Goal: Task Accomplishment & Management: Manage account settings

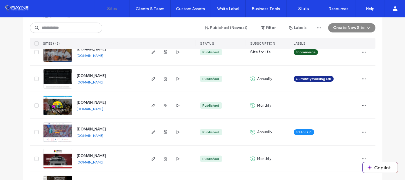
scroll to position [435, 0]
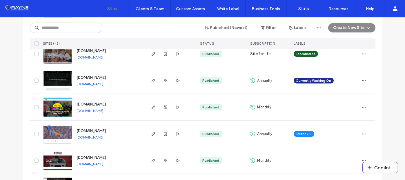
drag, startPoint x: 130, startPoint y: 78, endPoint x: 75, endPoint y: 78, distance: 54.8
click at [75, 78] on div "www.afterglowhairandspa.com www.afterglowhairandspa.com" at bounding box center [108, 80] width 73 height 26
copy span "[DOMAIN_NAME]"
click at [137, 71] on div "www.afterglowhairandspa.com www.afterglowhairandspa.com" at bounding box center [108, 80] width 73 height 26
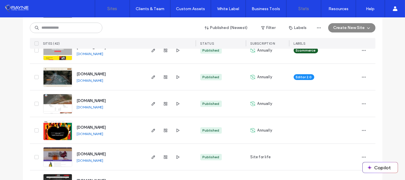
scroll to position [116, 0]
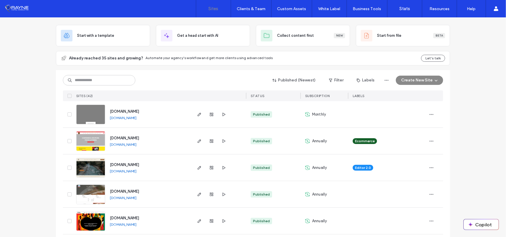
scroll to position [29, 0]
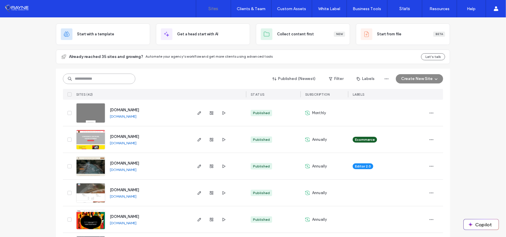
click at [93, 77] on input at bounding box center [99, 79] width 72 height 10
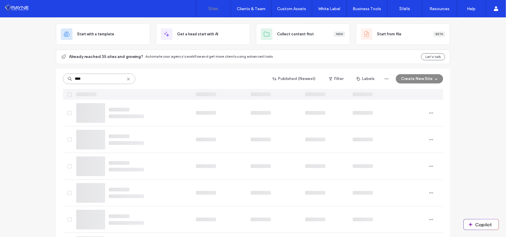
scroll to position [0, 0]
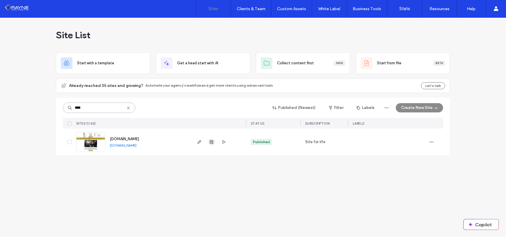
type input "****"
click at [211, 142] on use "button" at bounding box center [211, 141] width 3 height 3
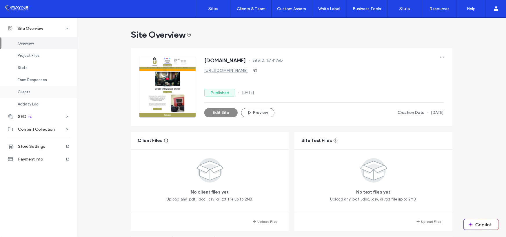
click at [26, 88] on div "Clients" at bounding box center [38, 92] width 77 height 12
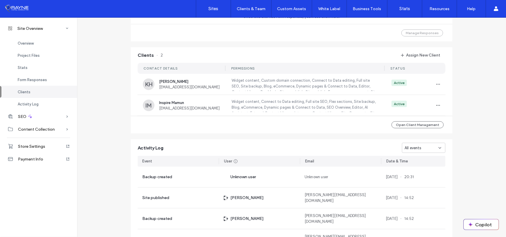
scroll to position [443, 0]
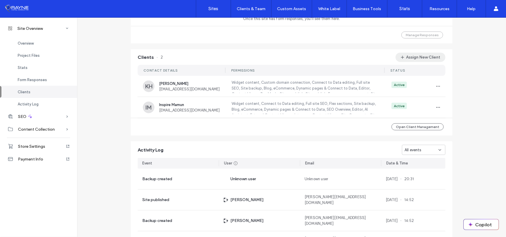
click at [412, 57] on button "Assign New Client" at bounding box center [421, 57] width 50 height 9
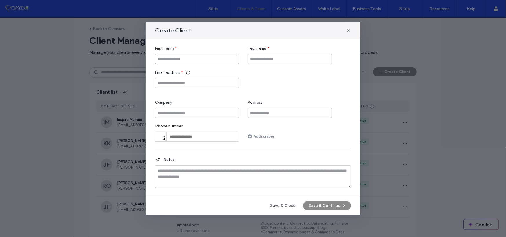
click at [198, 57] on input "First name" at bounding box center [197, 59] width 84 height 10
type input "*****"
type input "*********"
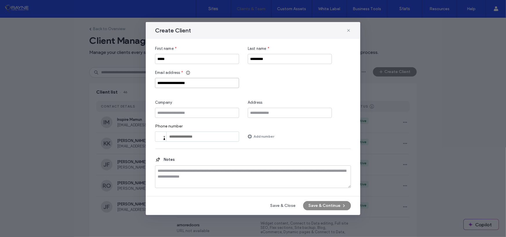
type input "**********"
click at [314, 204] on button "Save & Continue" at bounding box center [327, 205] width 48 height 9
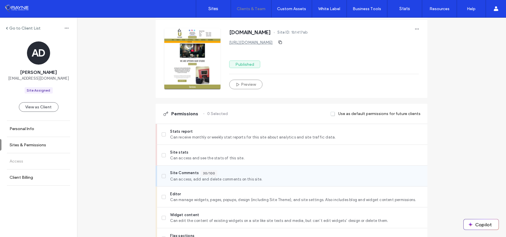
scroll to position [87, 0]
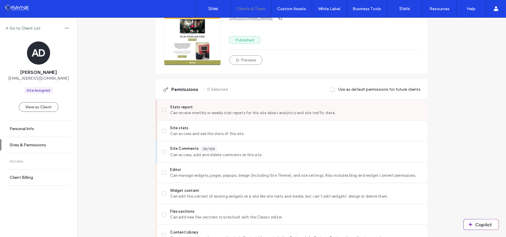
click at [163, 110] on icon at bounding box center [164, 110] width 2 height 2
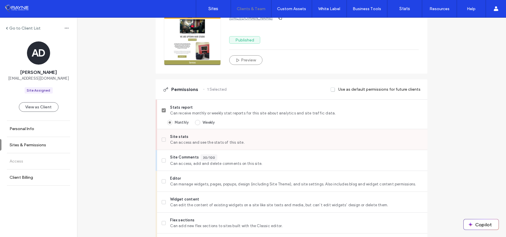
click at [162, 132] on div "Site stats Can access and see the stats of this site." at bounding box center [295, 139] width 266 height 21
click at [163, 139] on icon at bounding box center [164, 140] width 2 height 2
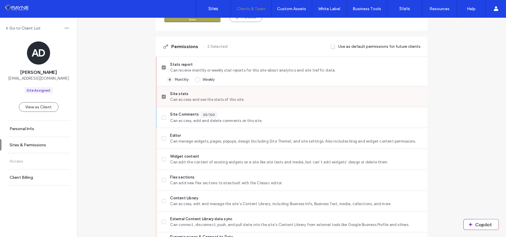
scroll to position [145, 0]
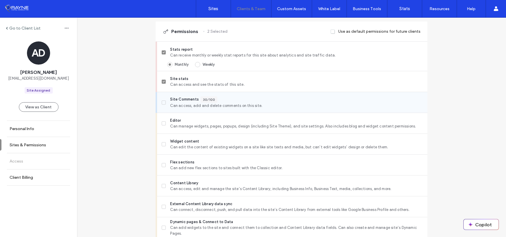
click at [163, 102] on icon at bounding box center [164, 103] width 2 height 2
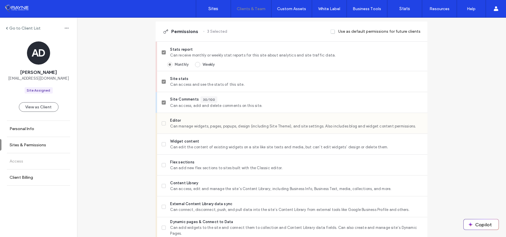
drag, startPoint x: 162, startPoint y: 123, endPoint x: 162, endPoint y: 129, distance: 6.1
click at [163, 124] on icon at bounding box center [164, 124] width 2 height 2
click at [162, 141] on label "Widget content Can edit the content of existing widgets on a site like site tex…" at bounding box center [292, 145] width 261 height 12
drag, startPoint x: 164, startPoint y: 119, endPoint x: 164, endPoint y: 125, distance: 5.8
click at [164, 120] on label "Editor Can manage widgets, pages, popups, design (including Site Theme), and si…" at bounding box center [292, 124] width 261 height 12
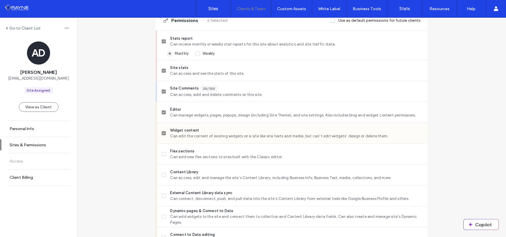
scroll to position [203, 0]
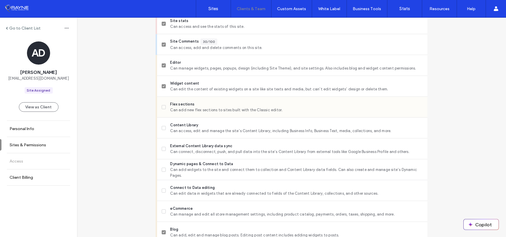
click at [162, 107] on span at bounding box center [164, 107] width 4 height 4
drag, startPoint x: 160, startPoint y: 130, endPoint x: 161, endPoint y: 138, distance: 8.0
click at [162, 131] on label "Content Library Can access, edit and manage the site’s Content Library, includi…" at bounding box center [292, 128] width 261 height 12
click at [162, 148] on span at bounding box center [164, 149] width 4 height 4
drag, startPoint x: 159, startPoint y: 164, endPoint x: 161, endPoint y: 168, distance: 3.8
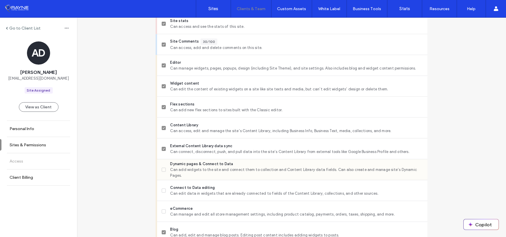
click at [159, 165] on div "Dynamic pages & Connect to Data Can add widgets to the site and connect them to…" at bounding box center [292, 169] width 271 height 21
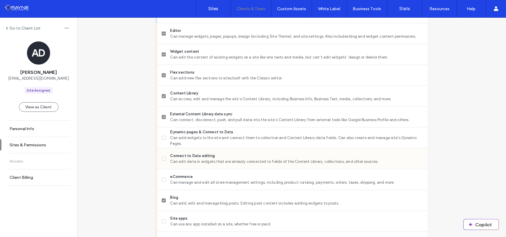
scroll to position [261, 0]
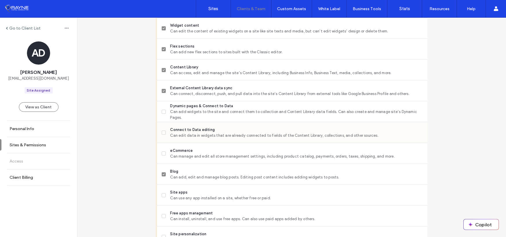
drag, startPoint x: 162, startPoint y: 110, endPoint x: 163, endPoint y: 127, distance: 17.1
click at [162, 110] on span at bounding box center [164, 112] width 4 height 4
click at [162, 136] on label "Connect to Data editing Can edit data in widgets that are already connected to …" at bounding box center [292, 133] width 261 height 12
click at [162, 154] on span at bounding box center [164, 154] width 4 height 4
click at [164, 124] on div "Connect to Data editing Can edit data in widgets that are already connected to …" at bounding box center [295, 132] width 266 height 21
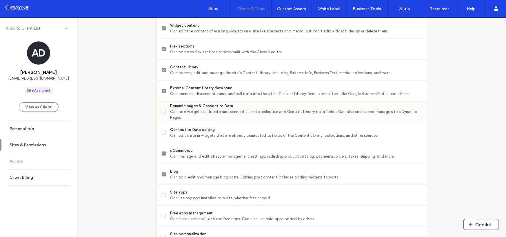
drag, startPoint x: 161, startPoint y: 110, endPoint x: 161, endPoint y: 113, distance: 2.9
click at [162, 110] on label "Dynamic pages & Connect to Data Can add widgets to the site and connect them to…" at bounding box center [292, 111] width 261 height 17
click at [162, 133] on span at bounding box center [164, 133] width 4 height 4
drag, startPoint x: 161, startPoint y: 110, endPoint x: 161, endPoint y: 122, distance: 11.6
click at [162, 110] on span at bounding box center [164, 112] width 4 height 4
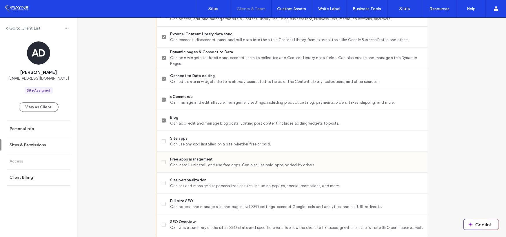
scroll to position [348, 0]
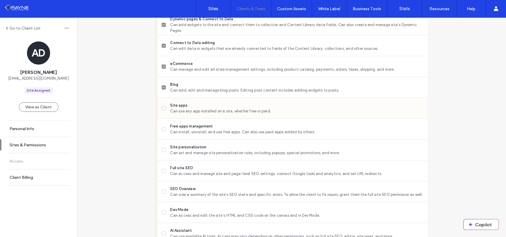
click at [165, 108] on label "Site apps Can use any app installed on a site, whether free or paid." at bounding box center [292, 109] width 261 height 12
click at [162, 132] on label "Free apps management Can install, uninstall, and use free apps. Can also use pa…" at bounding box center [292, 130] width 261 height 12
click at [162, 146] on label "Site personalization Can set and manage site personalization rules, including p…" at bounding box center [292, 150] width 261 height 12
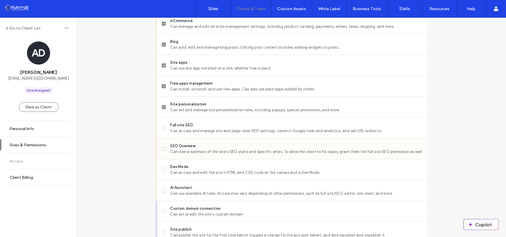
scroll to position [406, 0]
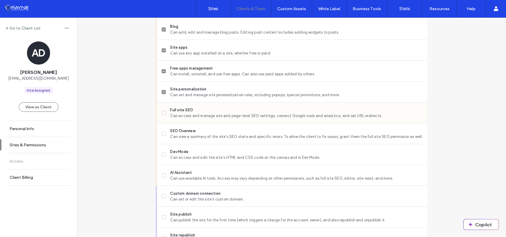
click at [162, 111] on span at bounding box center [164, 113] width 4 height 4
click at [162, 139] on label "SEO Overview Can view a summary of the site's SEO state and specific errors. To…" at bounding box center [292, 134] width 261 height 12
drag, startPoint x: 161, startPoint y: 154, endPoint x: 163, endPoint y: 164, distance: 9.8
click at [163, 155] on icon at bounding box center [164, 155] width 2 height 2
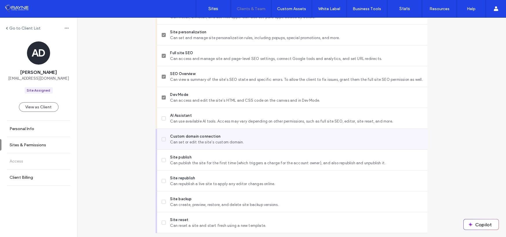
scroll to position [480, 0]
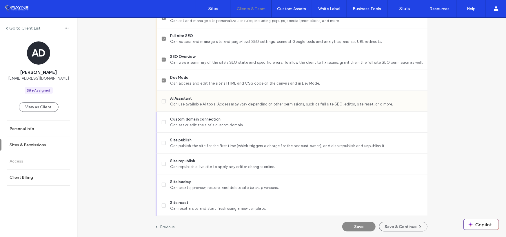
click at [162, 98] on label "AI Assistant Can use available AI tools. Access may vary depending on other per…" at bounding box center [292, 102] width 261 height 12
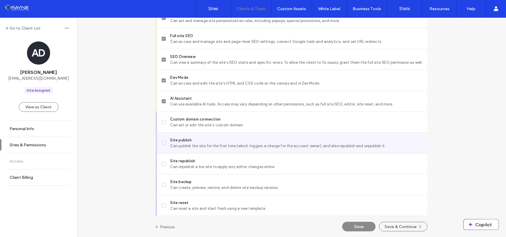
drag, startPoint x: 159, startPoint y: 124, endPoint x: 162, endPoint y: 134, distance: 10.1
click at [159, 125] on div "Custom domain connection Can set or edit the site’s custom domain." at bounding box center [292, 122] width 271 height 21
drag, startPoint x: 161, startPoint y: 143, endPoint x: 163, endPoint y: 149, distance: 6.3
click at [162, 144] on span at bounding box center [164, 143] width 4 height 4
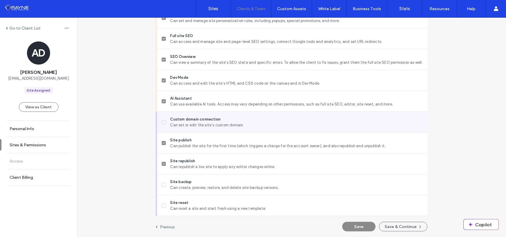
click at [165, 120] on label "Custom domain connection Can set or edit the site’s custom domain." at bounding box center [292, 123] width 261 height 12
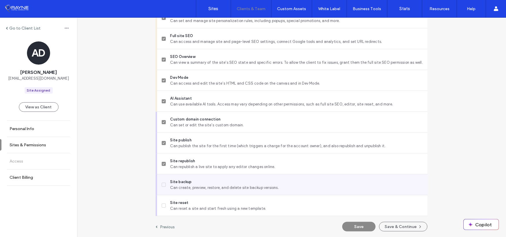
click at [162, 181] on label "Site backup Can create, preview, restore, and delete site backup versions." at bounding box center [292, 185] width 261 height 12
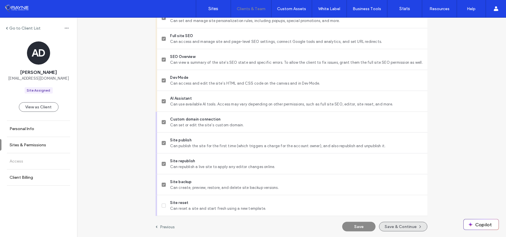
click at [402, 228] on button "Save & Continue" at bounding box center [403, 227] width 48 height 10
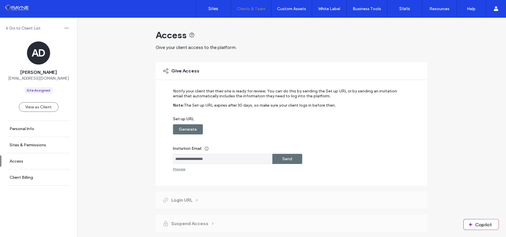
click at [185, 130] on label "Generate" at bounding box center [188, 129] width 18 height 11
click at [278, 158] on div "Send" at bounding box center [288, 159] width 30 height 10
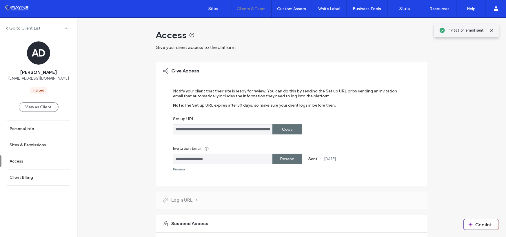
click at [284, 130] on label "Copy" at bounding box center [287, 129] width 10 height 11
click at [282, 99] on label "Notify your client that their site is ready for review. You can do this by send…" at bounding box center [287, 96] width 229 height 14
click at [215, 10] on label "Sites" at bounding box center [214, 8] width 10 height 5
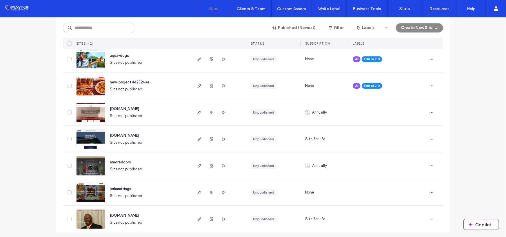
scroll to position [1018, 0]
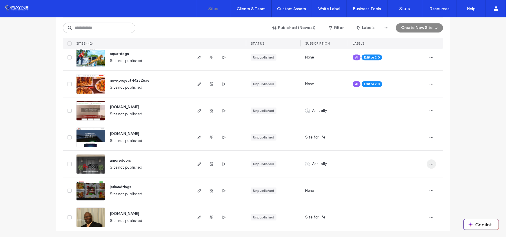
click at [429, 163] on icon "button" at bounding box center [431, 164] width 5 height 5
click at [427, 161] on span "button" at bounding box center [431, 163] width 9 height 9
click at [429, 164] on icon "button" at bounding box center [431, 164] width 5 height 5
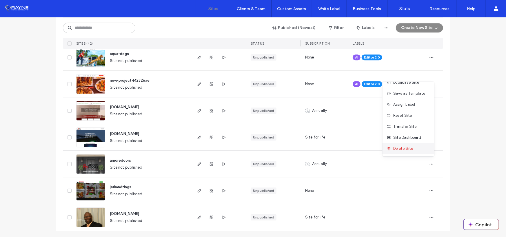
click at [405, 152] on div "Delete Site" at bounding box center [409, 148] width 52 height 11
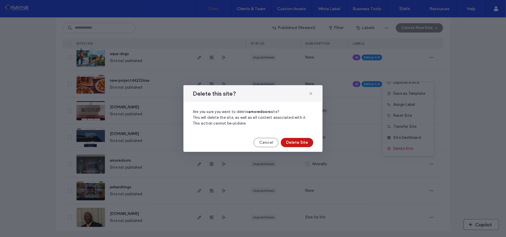
click at [297, 140] on button "Delete Site" at bounding box center [297, 142] width 32 height 9
click at [312, 94] on icon at bounding box center [311, 93] width 5 height 5
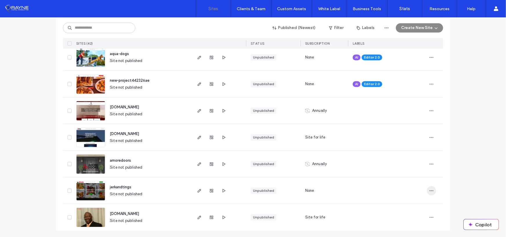
click at [432, 189] on icon "button" at bounding box center [431, 190] width 5 height 5
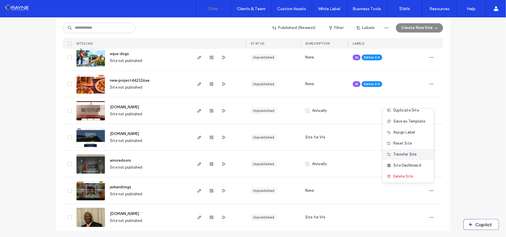
scroll to position [18, 0]
click at [402, 175] on span "Delete Site" at bounding box center [404, 176] width 20 height 6
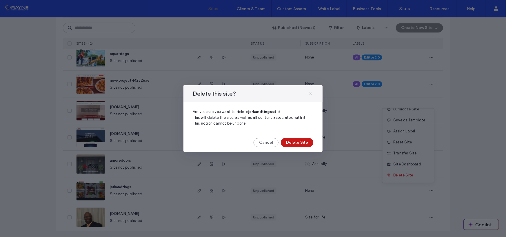
click at [302, 142] on button "Delete Site" at bounding box center [297, 142] width 32 height 9
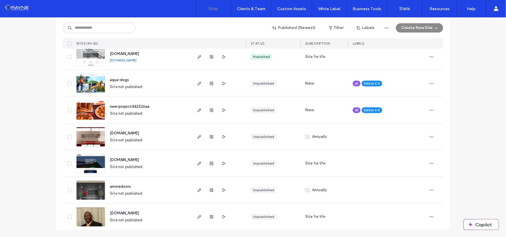
scroll to position [992, 0]
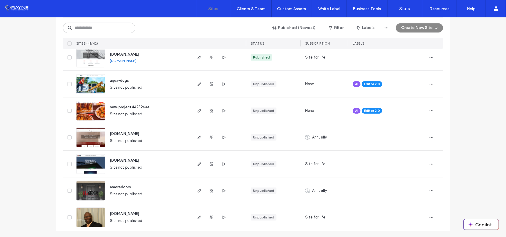
click at [127, 213] on span "[DOMAIN_NAME]" at bounding box center [124, 214] width 29 height 4
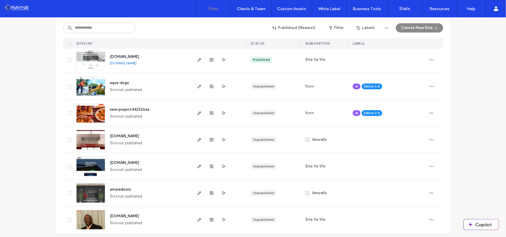
scroll to position [992, 0]
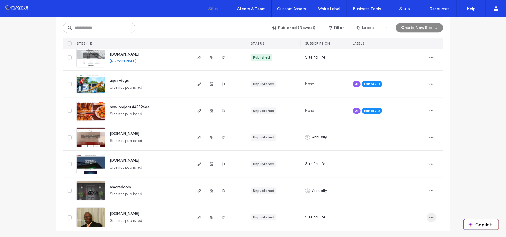
click at [429, 216] on icon "button" at bounding box center [431, 217] width 5 height 5
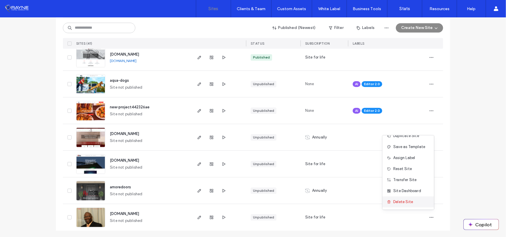
click at [400, 203] on span "Delete Site" at bounding box center [404, 202] width 20 height 6
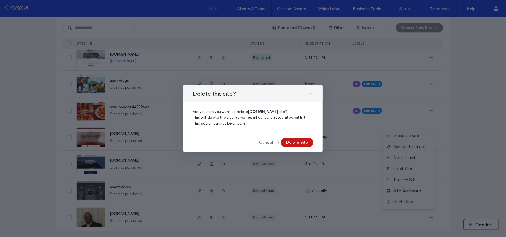
click at [301, 141] on button "Delete Site" at bounding box center [297, 142] width 32 height 9
click at [268, 143] on button "Cancel" at bounding box center [266, 142] width 25 height 9
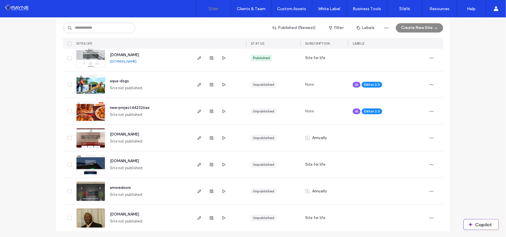
scroll to position [992, 0]
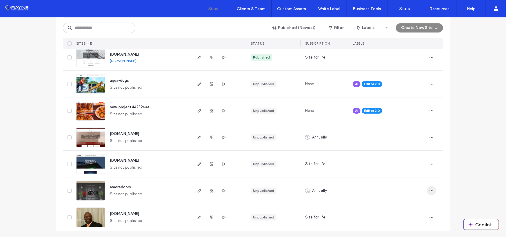
click at [431, 188] on icon "button" at bounding box center [431, 190] width 5 height 5
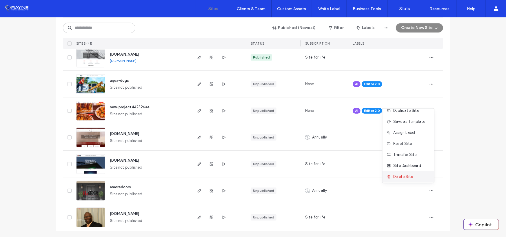
scroll to position [18, 0]
click at [401, 174] on span "Delete Site" at bounding box center [404, 176] width 20 height 6
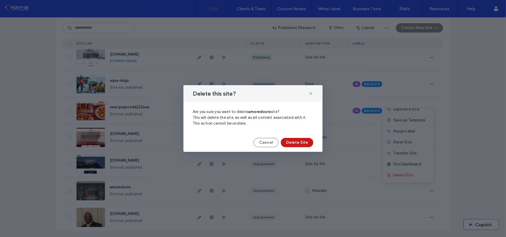
click at [302, 144] on button "Delete Site" at bounding box center [297, 142] width 32 height 9
click at [267, 141] on button "Cancel" at bounding box center [266, 142] width 25 height 9
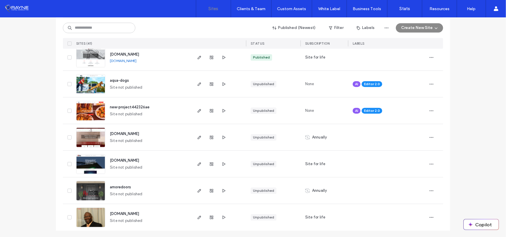
click at [122, 185] on span "amoredoors" at bounding box center [120, 187] width 21 height 4
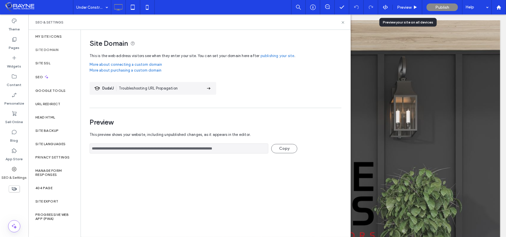
click at [437, 7] on span "Publish" at bounding box center [443, 7] width 14 height 5
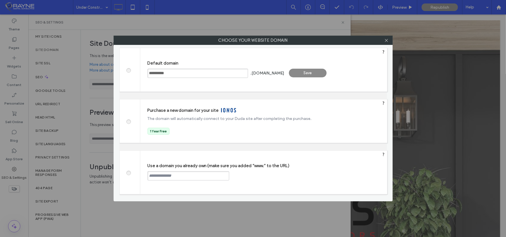
click at [310, 74] on div "Save" at bounding box center [308, 73] width 38 height 9
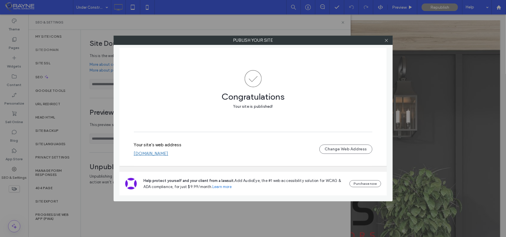
click at [168, 153] on link "[DOMAIN_NAME]" at bounding box center [151, 153] width 35 height 5
click at [385, 41] on icon at bounding box center [387, 40] width 4 height 4
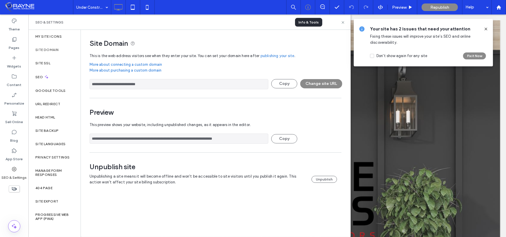
click at [307, 8] on icon at bounding box center [308, 7] width 6 height 6
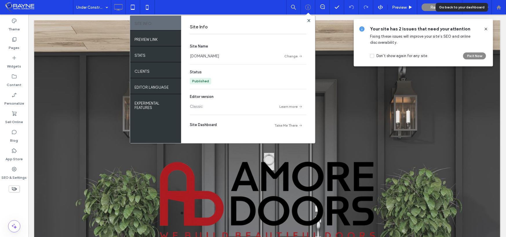
click at [496, 8] on div at bounding box center [499, 7] width 14 height 5
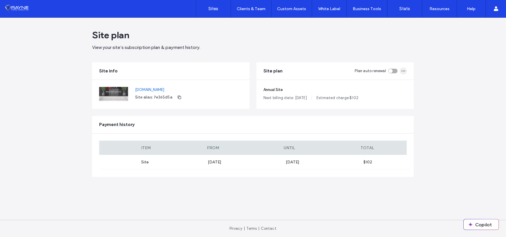
click at [403, 71] on icon "button" at bounding box center [403, 71] width 5 height 5
click at [404, 71] on use "button" at bounding box center [404, 71] width 4 height 1
click at [331, 46] on span "View your site’s subscription plan & payment history." at bounding box center [253, 47] width 322 height 6
click at [217, 10] on label "Sites" at bounding box center [214, 8] width 10 height 5
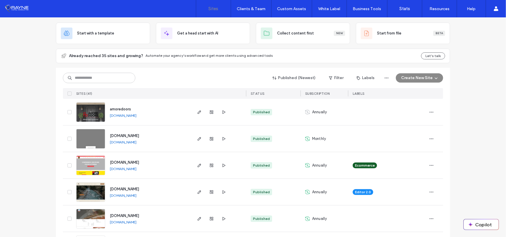
scroll to position [29, 0]
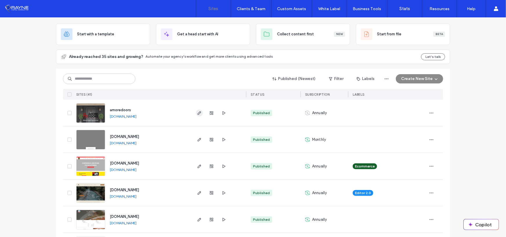
click at [197, 111] on icon "button" at bounding box center [199, 113] width 5 height 5
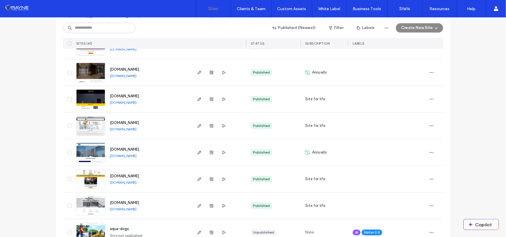
scroll to position [992, 0]
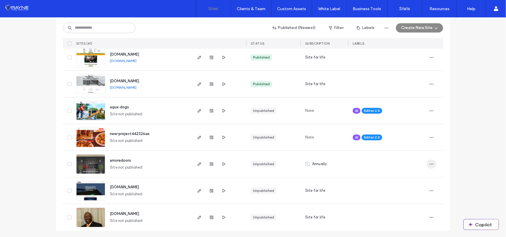
click at [429, 164] on icon "button" at bounding box center [431, 164] width 5 height 5
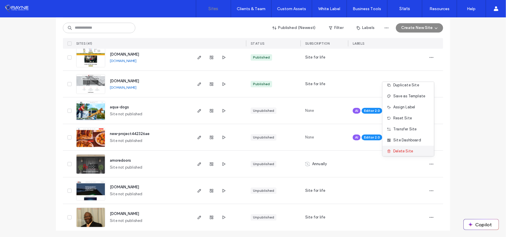
scroll to position [18, 0]
click at [403, 147] on span "Delete Site" at bounding box center [404, 149] width 20 height 6
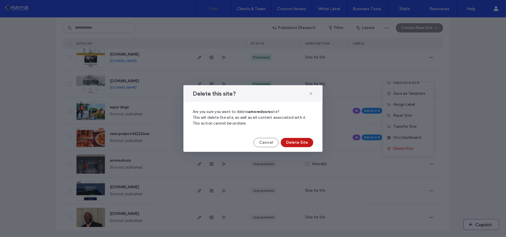
click at [302, 140] on button "Delete Site" at bounding box center [297, 142] width 32 height 9
click at [269, 139] on button "Cancel" at bounding box center [266, 142] width 25 height 9
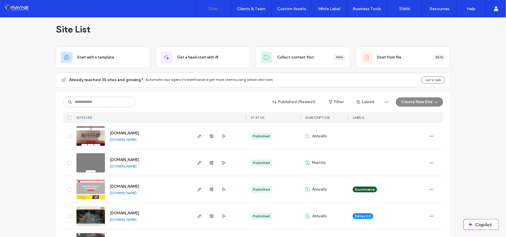
scroll to position [0, 0]
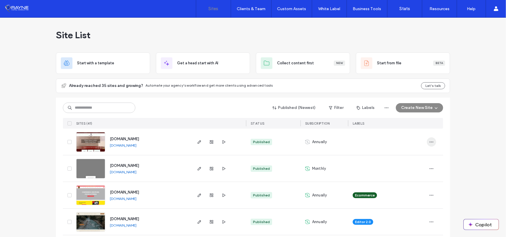
click at [429, 141] on icon "button" at bounding box center [431, 142] width 5 height 5
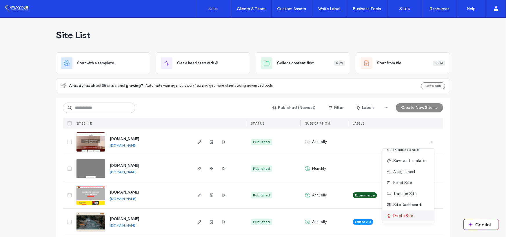
scroll to position [7, 0]
click at [404, 211] on div "Delete Site" at bounding box center [409, 215] width 52 height 11
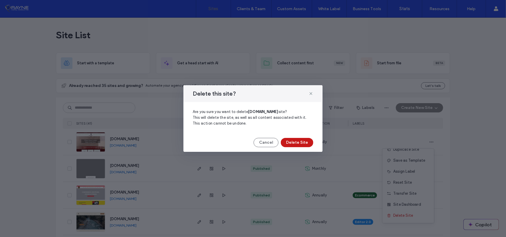
click at [292, 140] on button "Delete Site" at bounding box center [297, 142] width 32 height 9
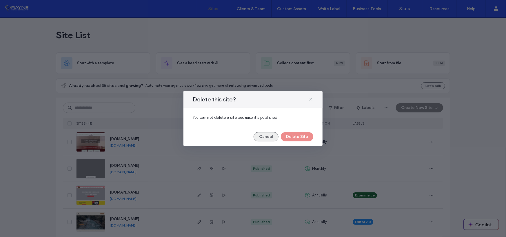
click at [268, 137] on button "Cancel" at bounding box center [266, 136] width 25 height 9
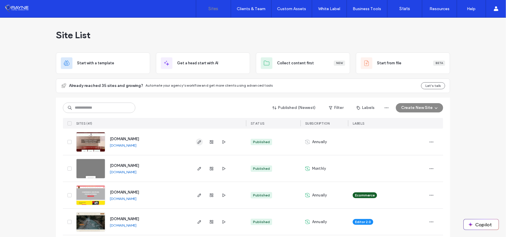
click at [198, 142] on use "button" at bounding box center [199, 141] width 3 height 3
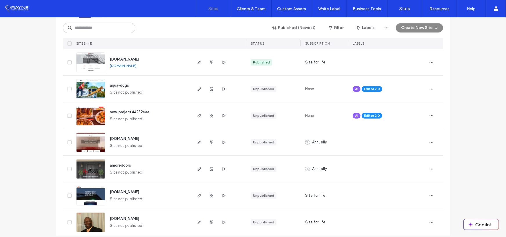
scroll to position [992, 0]
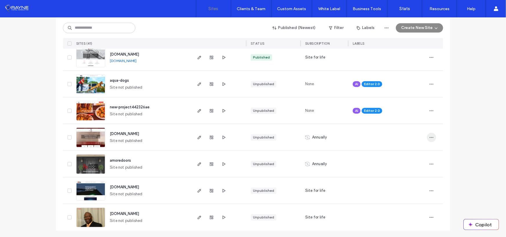
click at [432, 135] on span "button" at bounding box center [431, 137] width 9 height 9
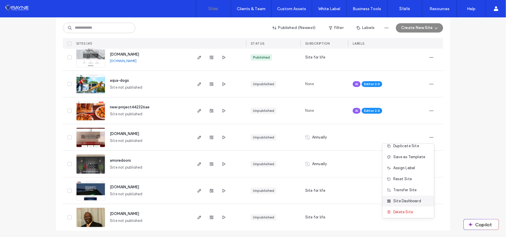
scroll to position [18, 0]
click at [408, 210] on span "Delete Site" at bounding box center [404, 211] width 20 height 6
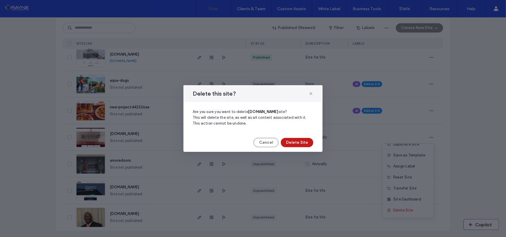
click at [307, 146] on button "Delete Site" at bounding box center [297, 142] width 32 height 9
click at [260, 141] on button "Cancel" at bounding box center [266, 142] width 25 height 9
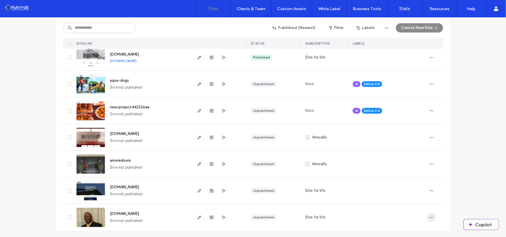
click at [429, 217] on icon "button" at bounding box center [431, 217] width 5 height 5
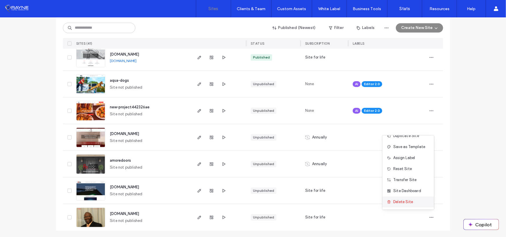
click at [405, 201] on span "Delete Site" at bounding box center [404, 202] width 20 height 6
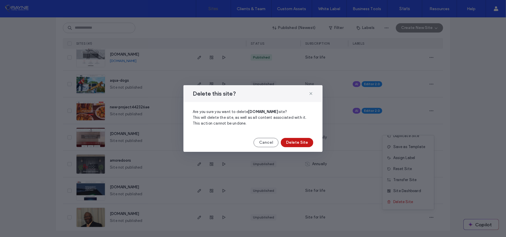
click at [292, 139] on button "Delete Site" at bounding box center [297, 142] width 32 height 9
click at [264, 140] on button "Cancel" at bounding box center [266, 142] width 25 height 9
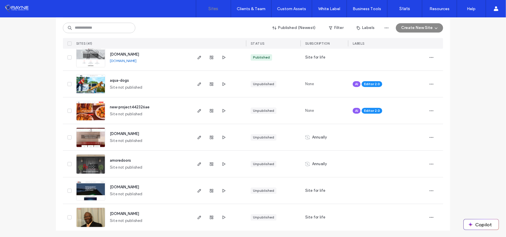
click at [202, 218] on div at bounding box center [211, 217] width 31 height 27
click at [429, 162] on icon "button" at bounding box center [431, 164] width 5 height 5
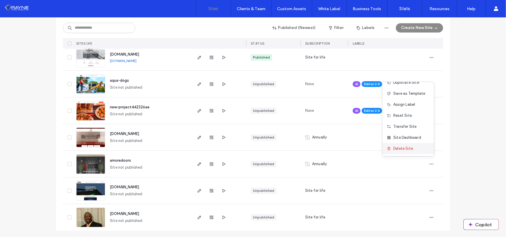
click at [403, 148] on span "Delete Site" at bounding box center [404, 149] width 20 height 6
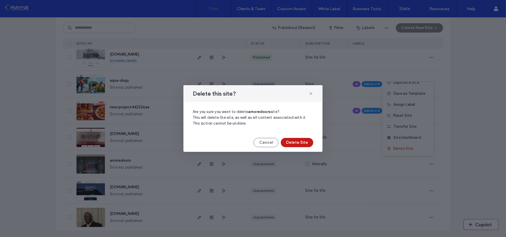
click at [291, 142] on button "Delete Site" at bounding box center [297, 142] width 32 height 9
click at [267, 142] on button "Cancel" at bounding box center [266, 142] width 25 height 9
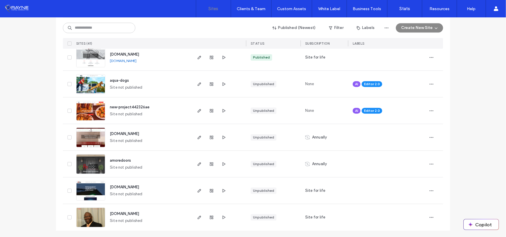
click at [122, 159] on span "amoredoors" at bounding box center [120, 160] width 21 height 4
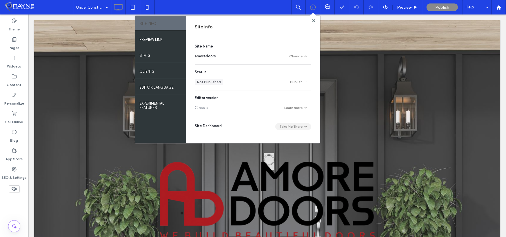
click at [296, 124] on button "Take Me There" at bounding box center [293, 126] width 36 height 7
click at [312, 18] on div "Site Info Site Name amoredoors Change Status Not Published Publish Editor versi…" at bounding box center [253, 80] width 134 height 128
click at [313, 21] on use at bounding box center [313, 20] width 3 height 3
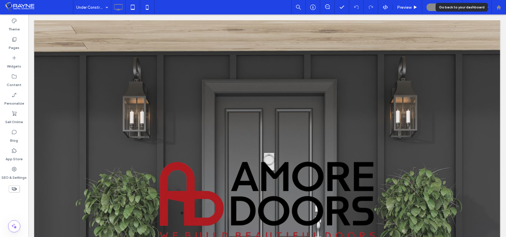
click at [499, 6] on use at bounding box center [499, 7] width 4 height 4
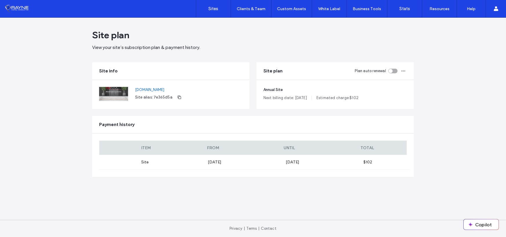
click at [140, 45] on span "View your site’s subscription plan & payment history." at bounding box center [146, 48] width 108 height 6
click at [405, 70] on icon "button" at bounding box center [403, 71] width 5 height 5
click at [391, 70] on div "toggle" at bounding box center [391, 71] width 4 height 4
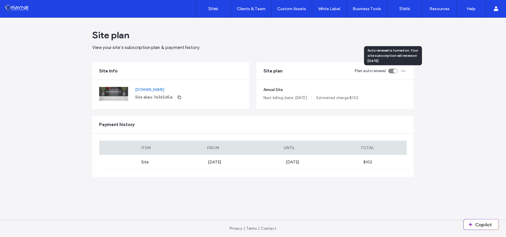
click at [391, 70] on div "toggle" at bounding box center [393, 71] width 9 height 5
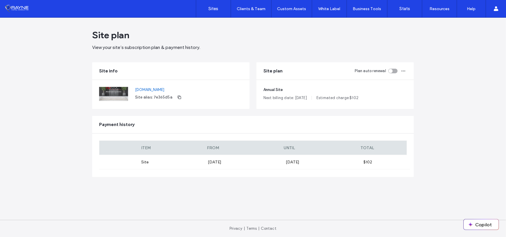
click at [403, 78] on div "Site plan Plan auto renewal" at bounding box center [335, 70] width 157 height 17
click at [290, 99] on span "Next billing date: Oct 15, 2025" at bounding box center [285, 98] width 43 height 6
click at [210, 8] on label "Sites" at bounding box center [214, 8] width 10 height 5
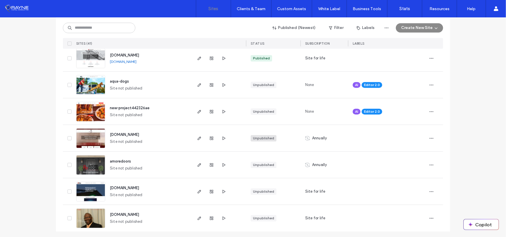
scroll to position [992, 0]
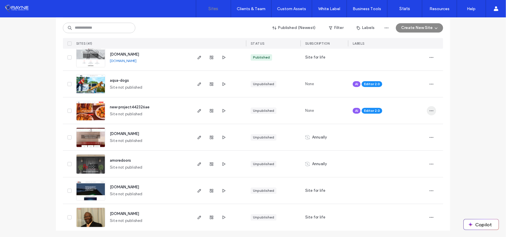
click at [430, 110] on icon "button" at bounding box center [431, 110] width 5 height 5
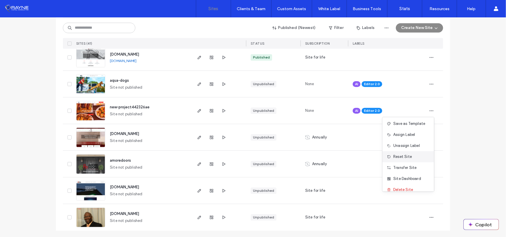
scroll to position [29, 0]
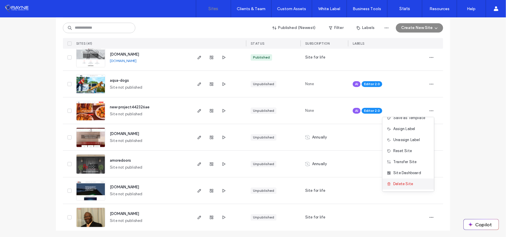
click at [403, 182] on span "Delete Site" at bounding box center [404, 184] width 20 height 6
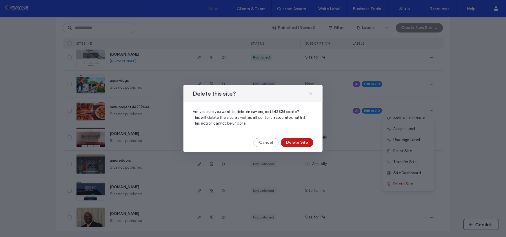
click at [301, 142] on button "Delete Site" at bounding box center [297, 142] width 32 height 9
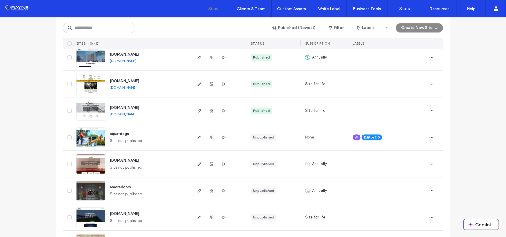
scroll to position [936, 0]
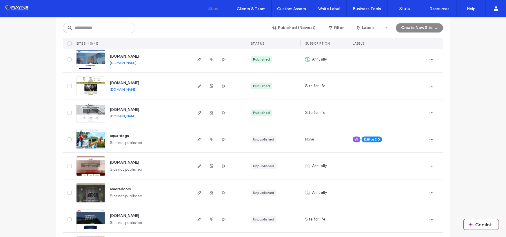
click at [93, 139] on img at bounding box center [91, 149] width 28 height 39
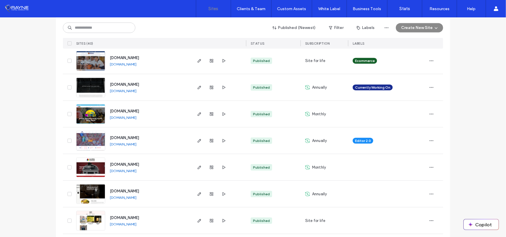
scroll to position [435, 0]
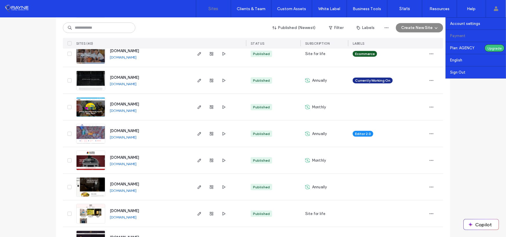
click at [464, 35] on label "Payment" at bounding box center [457, 36] width 15 height 4
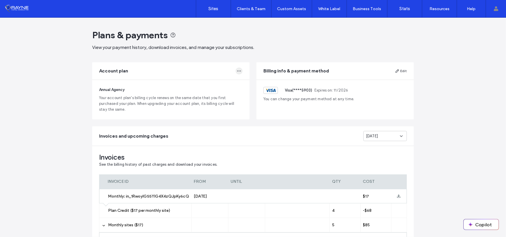
click at [238, 70] on icon "button" at bounding box center [239, 71] width 5 height 5
click at [210, 94] on span "Change Plan" at bounding box center [205, 96] width 22 height 6
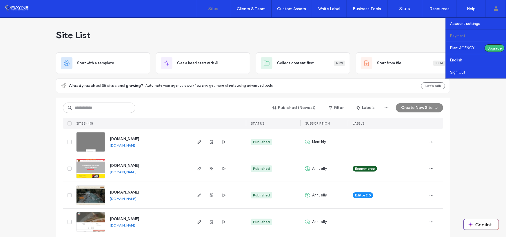
click at [458, 34] on label "Payment" at bounding box center [457, 36] width 15 height 4
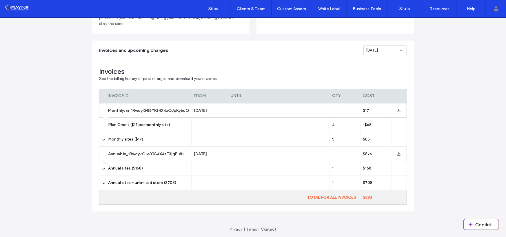
scroll to position [86, 0]
click at [103, 136] on div "Monthly sites ($17)" at bounding box center [145, 139] width 93 height 14
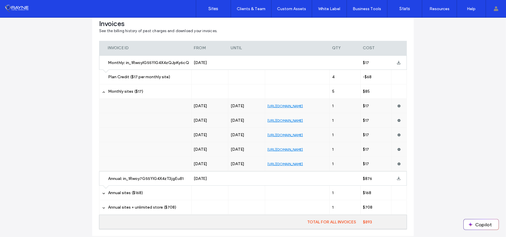
scroll to position [159, 0]
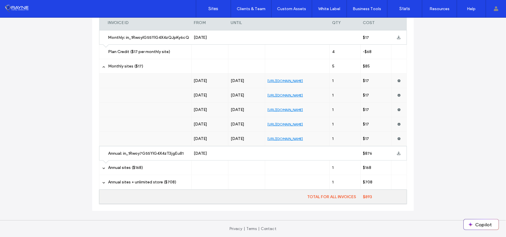
click at [105, 168] on div "Annual sites ($168)" at bounding box center [145, 168] width 93 height 14
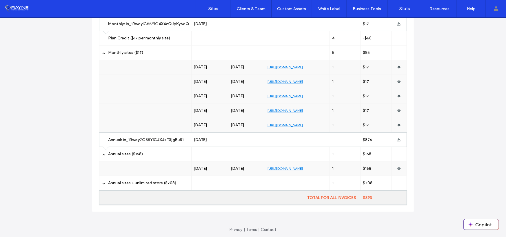
scroll to position [173, 0]
click at [119, 182] on span "Annual sites + unlimited store ($708)" at bounding box center [142, 182] width 68 height 5
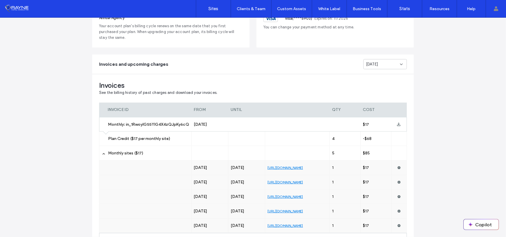
scroll to position [57, 0]
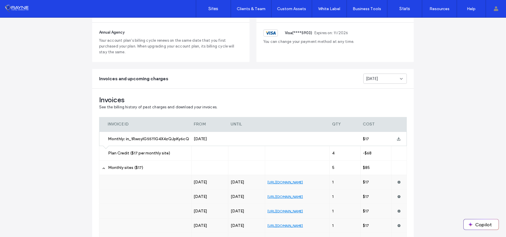
click at [392, 81] on div "Aug 2025" at bounding box center [383, 79] width 34 height 6
click at [376, 89] on span "Sep 2025" at bounding box center [370, 89] width 12 height 6
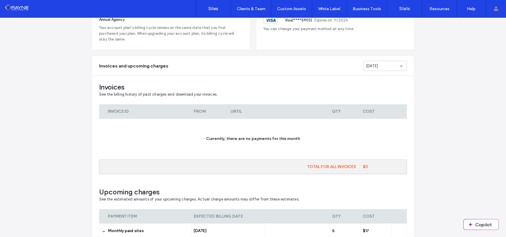
scroll to position [119, 0]
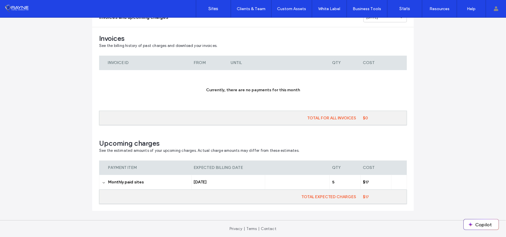
click at [102, 182] on icon at bounding box center [103, 183] width 3 height 3
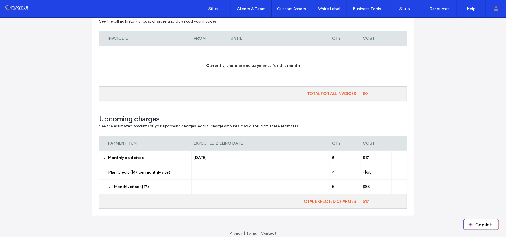
scroll to position [148, 0]
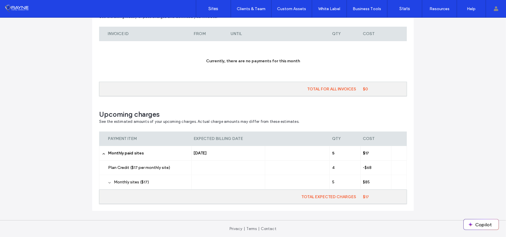
click at [108, 183] on use at bounding box center [109, 182] width 2 height 1
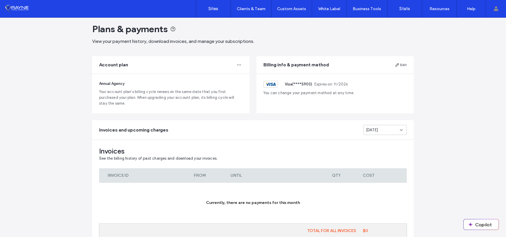
scroll to position [0, 0]
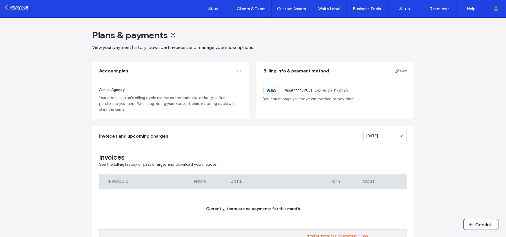
click at [342, 98] on span "You can change your payment method at any time." at bounding box center [336, 99] width 144 height 6
click at [387, 140] on div "Sep 2025" at bounding box center [385, 136] width 43 height 10
click at [376, 166] on span "Jul 2025" at bounding box center [370, 167] width 12 height 6
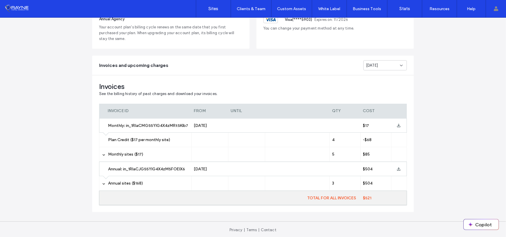
scroll to position [72, 0]
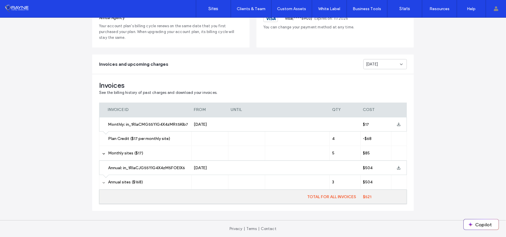
click at [102, 184] on icon at bounding box center [103, 183] width 3 height 3
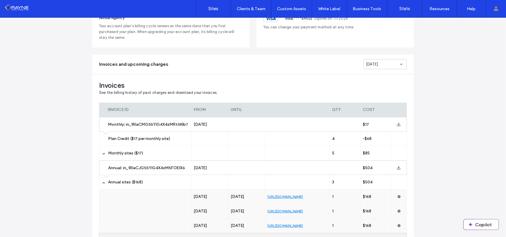
click at [104, 153] on div "Monthly sites ($17)" at bounding box center [145, 153] width 93 height 14
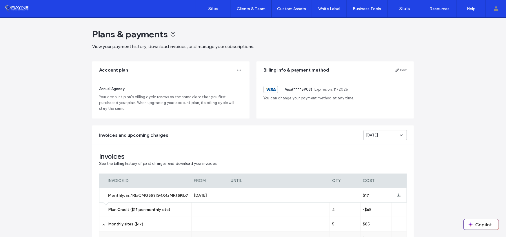
scroll to position [0, 0]
click at [202, 9] on link "Sites" at bounding box center [213, 8] width 35 height 17
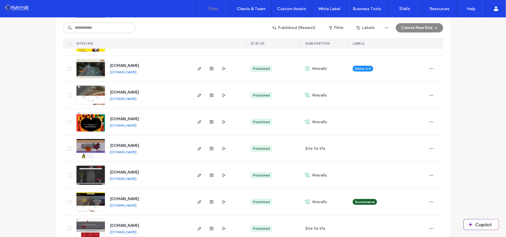
scroll to position [124, 0]
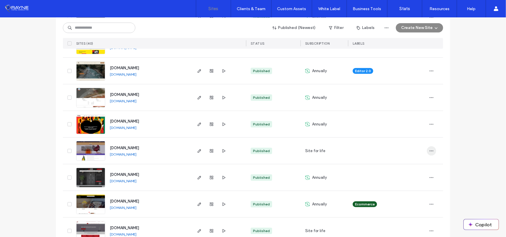
click at [429, 151] on icon "button" at bounding box center [431, 151] width 5 height 5
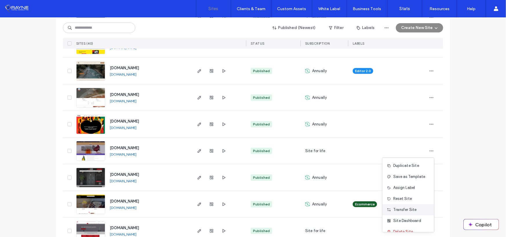
scroll to position [0, 0]
click at [404, 165] on span "Duplicate Site" at bounding box center [407, 166] width 26 height 6
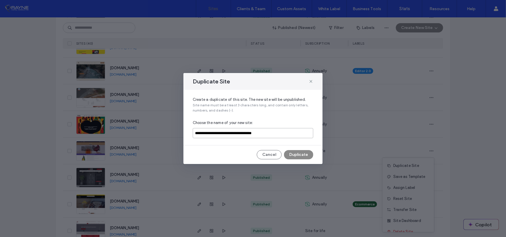
click at [286, 133] on input "**********" at bounding box center [253, 133] width 121 height 10
drag, startPoint x: 291, startPoint y: 133, endPoint x: 188, endPoint y: 130, distance: 103.6
click at [188, 130] on div "**********" at bounding box center [253, 117] width 139 height 55
type input "**********"
click at [296, 153] on button "Duplicate" at bounding box center [298, 154] width 29 height 9
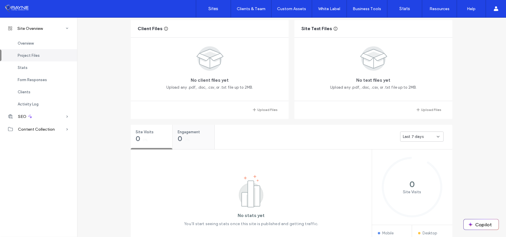
scroll to position [1, 0]
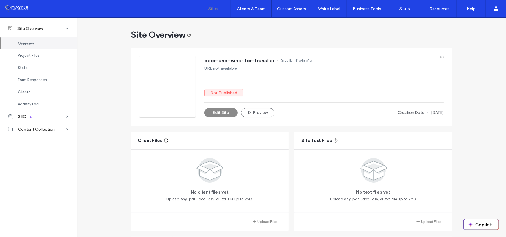
click at [212, 8] on label "Sites" at bounding box center [214, 8] width 10 height 5
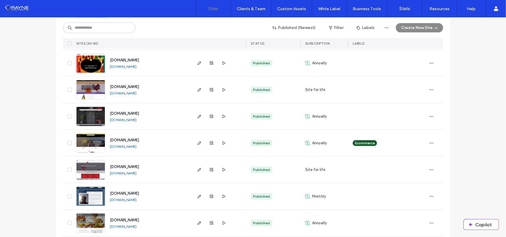
scroll to position [232, 0]
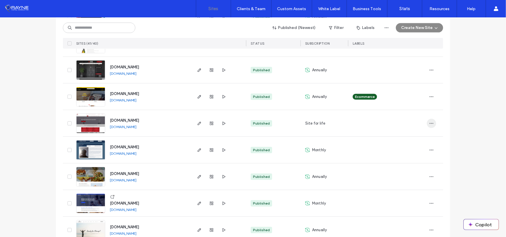
click at [429, 123] on icon "button" at bounding box center [431, 123] width 5 height 5
click at [406, 139] on span "Duplicate Site" at bounding box center [407, 138] width 26 height 6
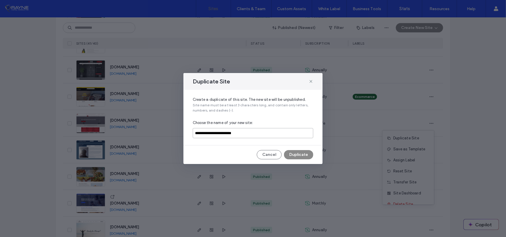
click at [265, 135] on input "**********" at bounding box center [253, 133] width 121 height 10
drag, startPoint x: 265, startPoint y: 135, endPoint x: 255, endPoint y: 131, distance: 11.3
click at [265, 136] on input "**********" at bounding box center [253, 133] width 121 height 10
click at [255, 132] on input "**********" at bounding box center [253, 133] width 121 height 10
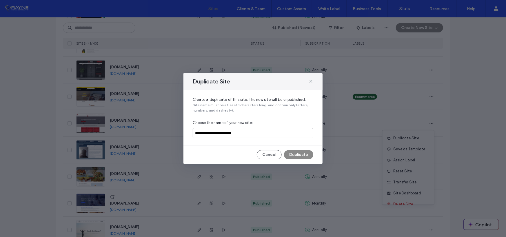
click at [255, 131] on input "**********" at bounding box center [253, 133] width 121 height 10
type input "**********"
click at [305, 156] on button "Duplicate" at bounding box center [298, 154] width 29 height 9
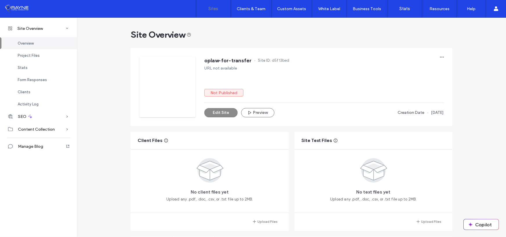
click at [218, 9] on label "Sites" at bounding box center [214, 8] width 10 height 5
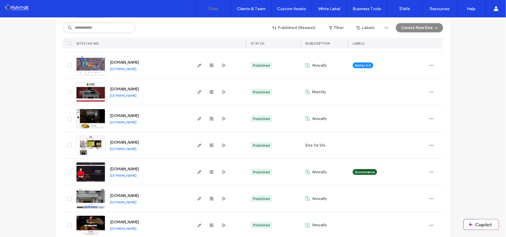
scroll to position [522, 0]
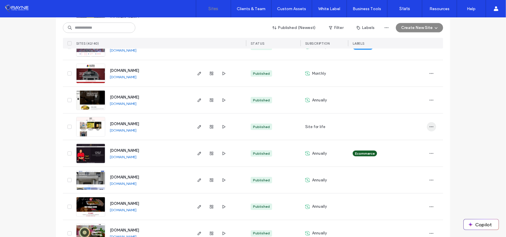
click at [429, 126] on icon "button" at bounding box center [431, 127] width 5 height 5
click at [339, 125] on div "Site for life" at bounding box center [325, 127] width 48 height 26
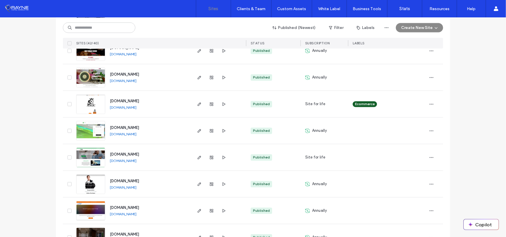
scroll to position [696, 0]
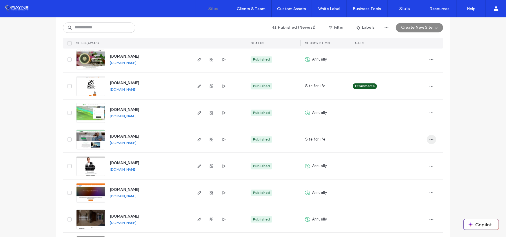
click at [432, 139] on use "button" at bounding box center [432, 139] width 4 height 1
click at [407, 153] on span "Duplicate Site" at bounding box center [407, 155] width 26 height 6
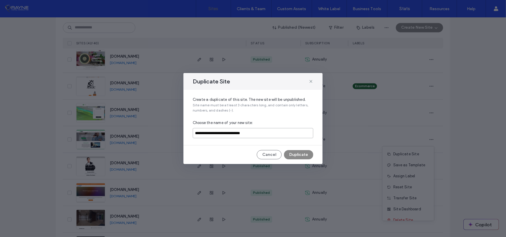
click at [266, 135] on input "**********" at bounding box center [253, 133] width 121 height 10
click at [267, 135] on input "**********" at bounding box center [253, 133] width 121 height 10
type input "**********"
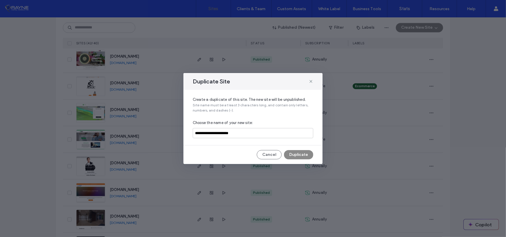
click at [276, 139] on div "**********" at bounding box center [253, 117] width 139 height 55
click at [299, 153] on button "Duplicate" at bounding box center [298, 154] width 29 height 9
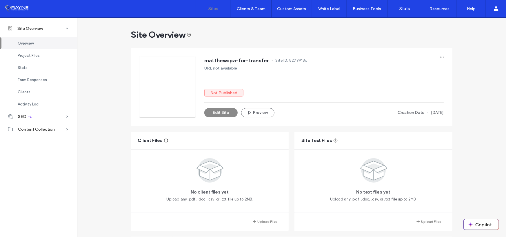
click at [222, 10] on link "Sites" at bounding box center [213, 8] width 35 height 17
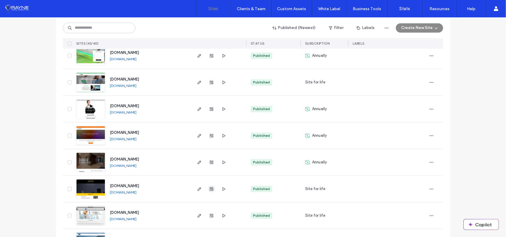
scroll to position [783, 0]
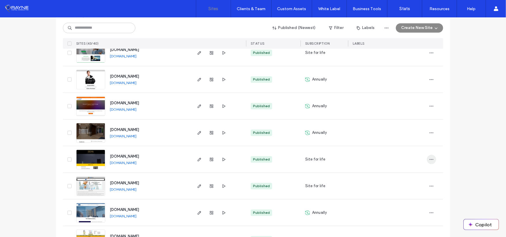
click at [429, 160] on icon "button" at bounding box center [431, 159] width 5 height 5
click at [407, 86] on span "Duplicate Site" at bounding box center [407, 85] width 26 height 6
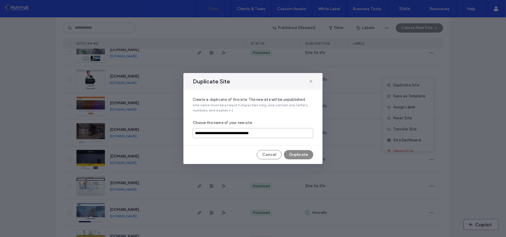
click at [238, 132] on input "**********" at bounding box center [253, 133] width 121 height 10
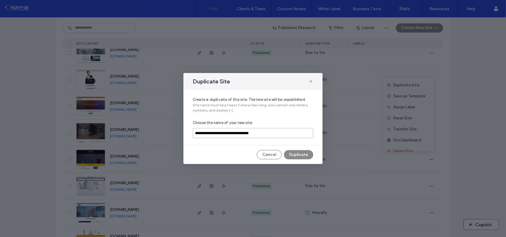
click at [238, 132] on input "**********" at bounding box center [253, 133] width 121 height 10
type input "**********"
click at [292, 155] on button "Duplicate" at bounding box center [298, 154] width 29 height 9
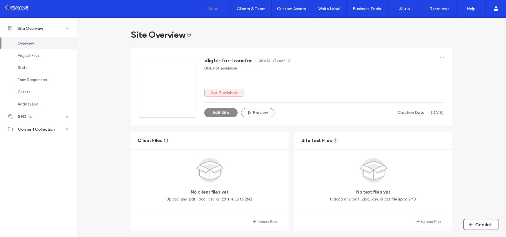
click at [209, 10] on label "Sites" at bounding box center [214, 8] width 10 height 5
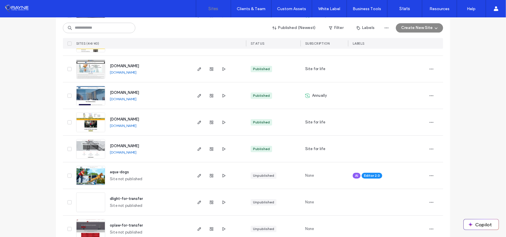
scroll to position [898, 0]
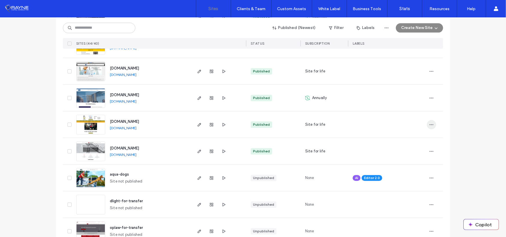
click at [429, 123] on icon "button" at bounding box center [431, 124] width 5 height 5
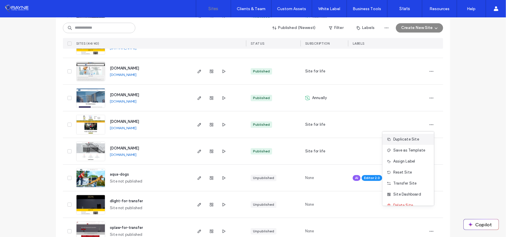
click at [407, 140] on span "Duplicate Site" at bounding box center [407, 140] width 26 height 6
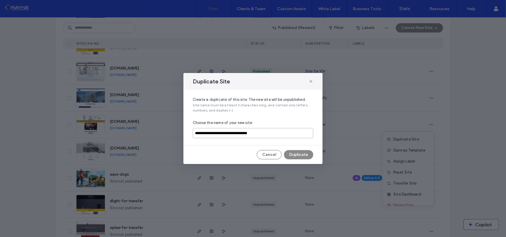
click at [270, 135] on input "**********" at bounding box center [253, 133] width 121 height 10
type input "**********"
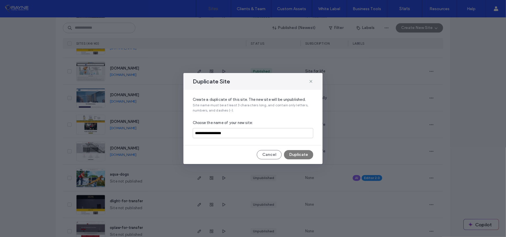
click at [303, 154] on button "Duplicate" at bounding box center [298, 154] width 29 height 9
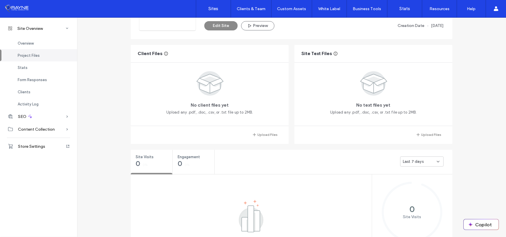
scroll to position [199, 0]
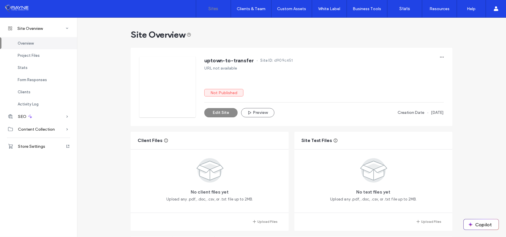
click at [214, 11] on label "Sites" at bounding box center [214, 8] width 10 height 5
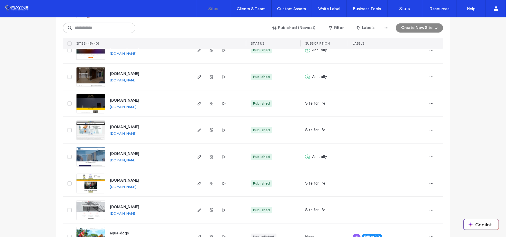
scroll to position [841, 0]
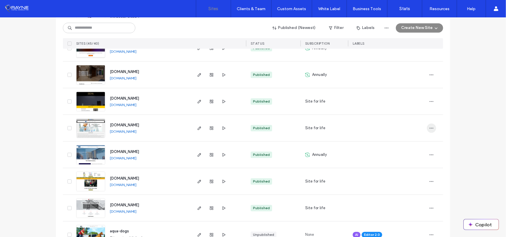
click at [429, 126] on icon "button" at bounding box center [431, 128] width 5 height 5
click at [408, 144] on span "Duplicate Site" at bounding box center [407, 143] width 26 height 6
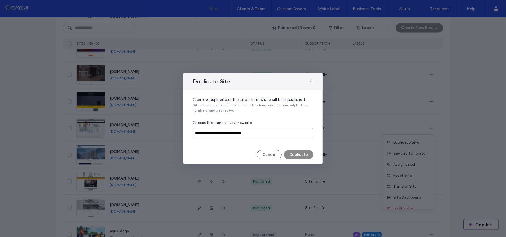
click at [255, 135] on input "**********" at bounding box center [253, 133] width 121 height 10
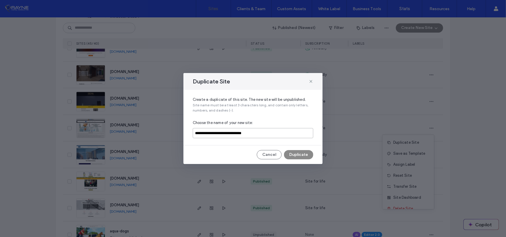
drag, startPoint x: 255, startPoint y: 135, endPoint x: 273, endPoint y: 133, distance: 17.8
click at [255, 135] on input "**********" at bounding box center [253, 133] width 121 height 10
click at [272, 133] on input "**********" at bounding box center [253, 133] width 121 height 10
drag, startPoint x: 274, startPoint y: 132, endPoint x: 192, endPoint y: 133, distance: 82.1
click at [192, 133] on div "**********" at bounding box center [253, 117] width 139 height 55
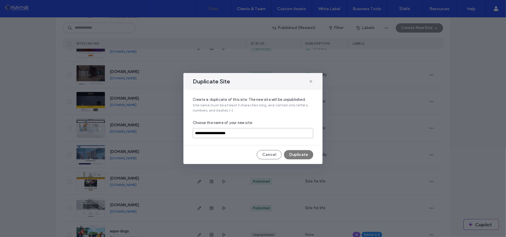
type input "**********"
click at [309, 152] on button "Duplicate" at bounding box center [298, 154] width 29 height 9
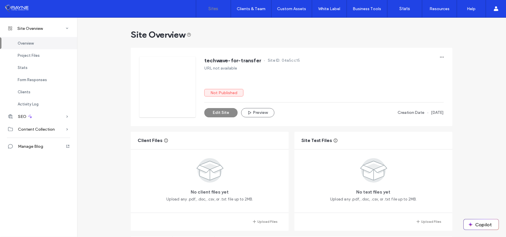
click at [212, 14] on link "Sites" at bounding box center [213, 8] width 35 height 17
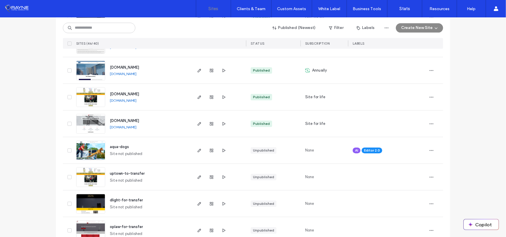
scroll to position [928, 0]
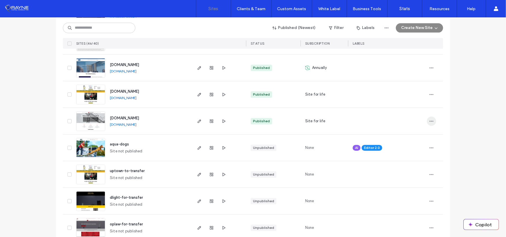
click at [433, 120] on span "button" at bounding box center [431, 121] width 9 height 9
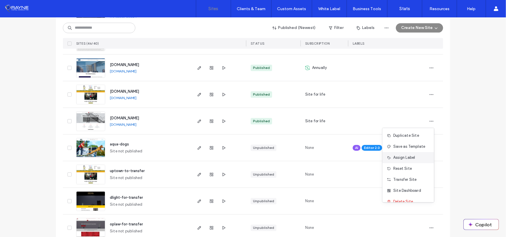
scroll to position [0, 0]
click at [404, 135] on span "Duplicate Site" at bounding box center [407, 136] width 26 height 6
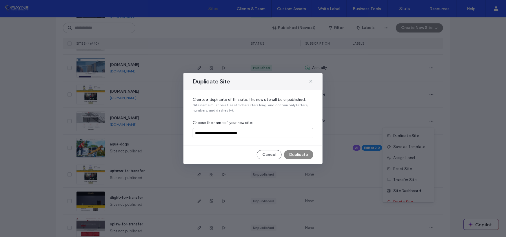
click at [232, 131] on input "**********" at bounding box center [253, 133] width 121 height 10
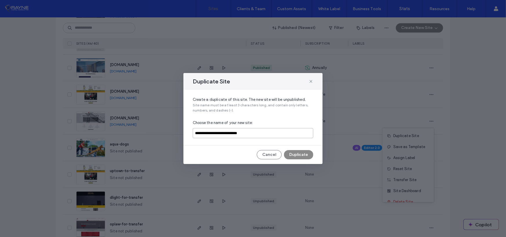
click at [255, 134] on input "**********" at bounding box center [253, 133] width 121 height 10
click at [264, 132] on input "**********" at bounding box center [253, 133] width 121 height 10
drag, startPoint x: 262, startPoint y: 133, endPoint x: 190, endPoint y: 134, distance: 71.9
click at [191, 134] on div "**********" at bounding box center [253, 117] width 139 height 55
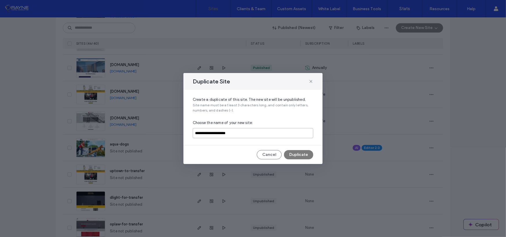
type input "**********"
click at [301, 157] on button "Duplicate" at bounding box center [298, 154] width 29 height 9
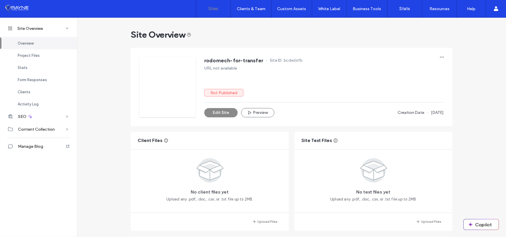
click at [209, 9] on label "Sites" at bounding box center [214, 8] width 10 height 5
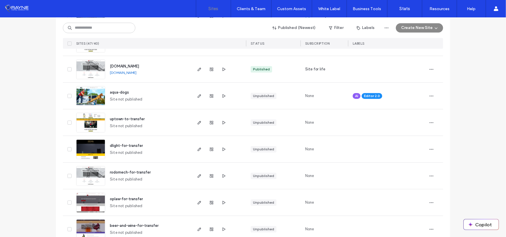
scroll to position [978, 0]
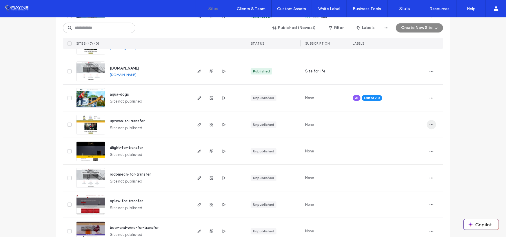
click at [432, 124] on icon "button" at bounding box center [431, 124] width 5 height 5
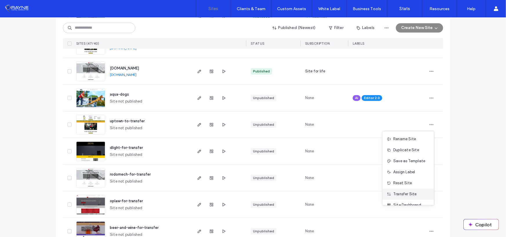
click at [410, 193] on span "Transfer Site" at bounding box center [405, 194] width 23 height 6
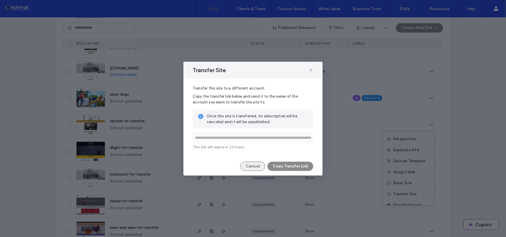
click at [249, 166] on button "Cancel" at bounding box center [252, 166] width 25 height 9
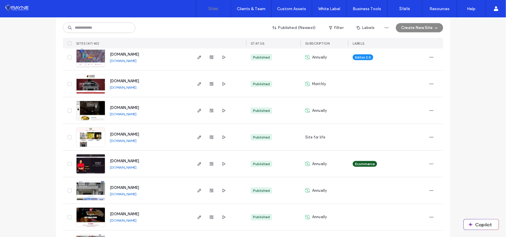
scroll to position [514, 0]
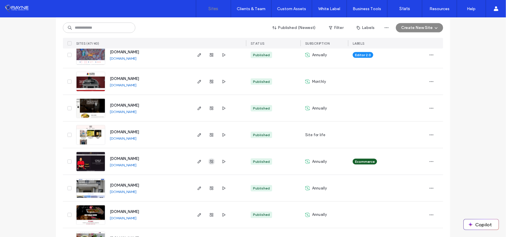
click at [210, 160] on use "button" at bounding box center [211, 161] width 3 height 3
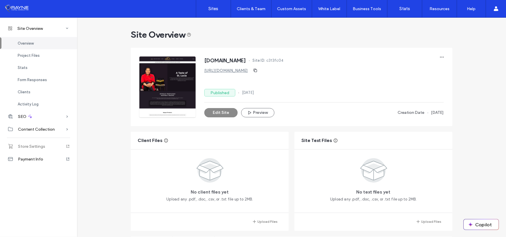
click at [35, 146] on span "Store Settings" at bounding box center [31, 146] width 27 height 5
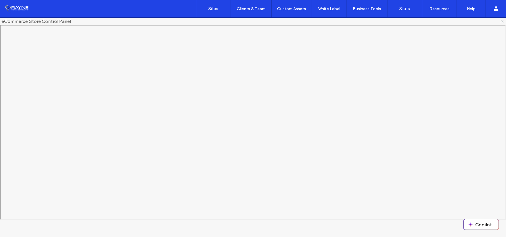
click at [501, 21] on icon at bounding box center [502, 21] width 5 height 5
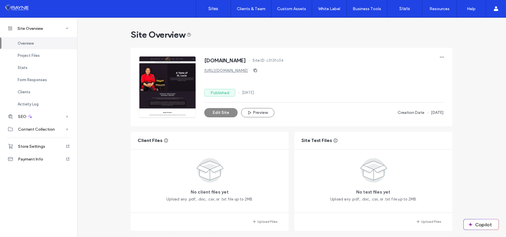
click at [227, 70] on link "[URL][DOMAIN_NAME]" at bounding box center [225, 70] width 43 height 5
click at [212, 6] on label "Sites" at bounding box center [214, 8] width 10 height 5
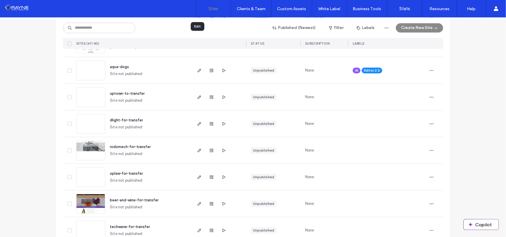
scroll to position [1007, 0]
